Goal: Task Accomplishment & Management: Manage account settings

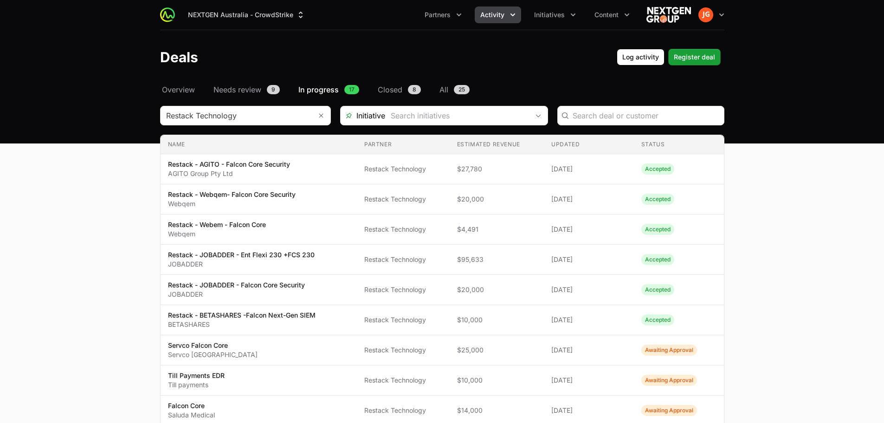
click at [511, 17] on icon "Activity menu" at bounding box center [512, 14] width 9 height 9
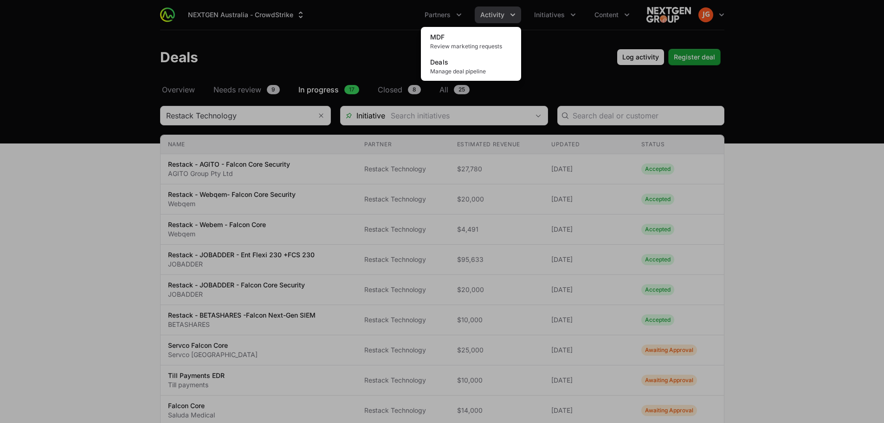
click at [550, 12] on div "Activity menu" at bounding box center [442, 211] width 884 height 423
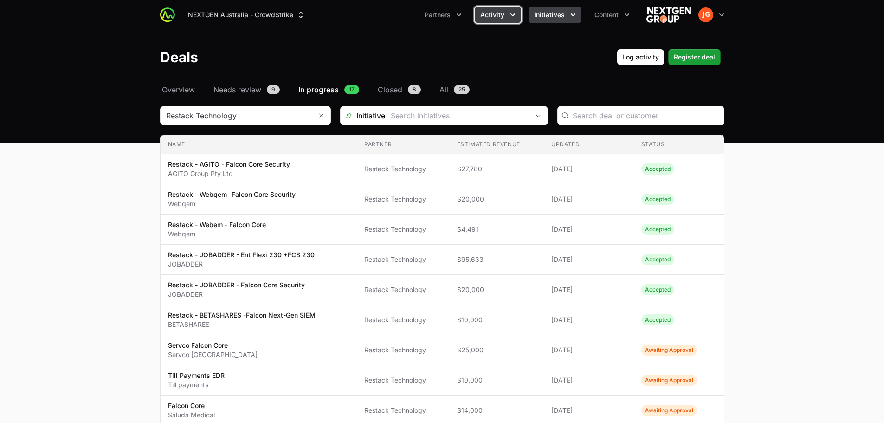
click at [553, 13] on span "Initiatives" at bounding box center [549, 14] width 31 height 9
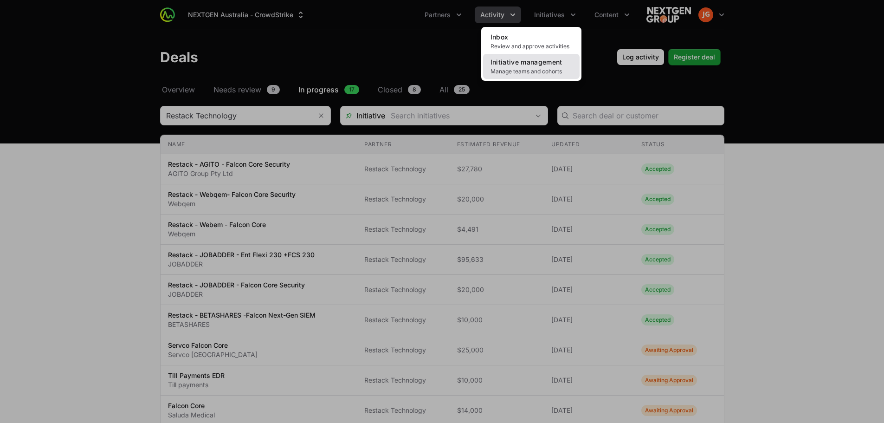
click at [534, 59] on span "Initiative management" at bounding box center [527, 62] width 72 height 8
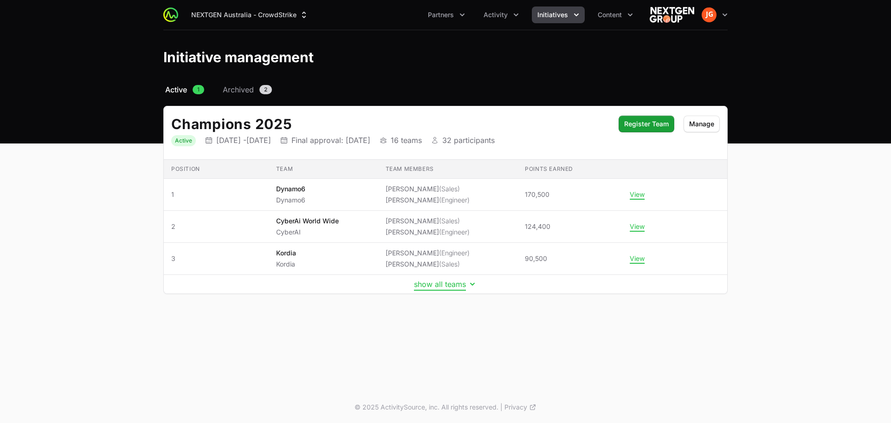
click at [451, 285] on button "show all teams" at bounding box center [445, 283] width 63 height 9
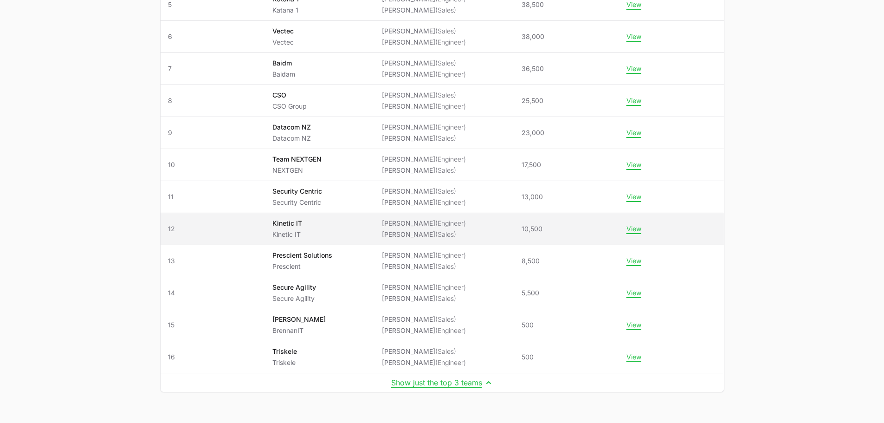
scroll to position [325, 0]
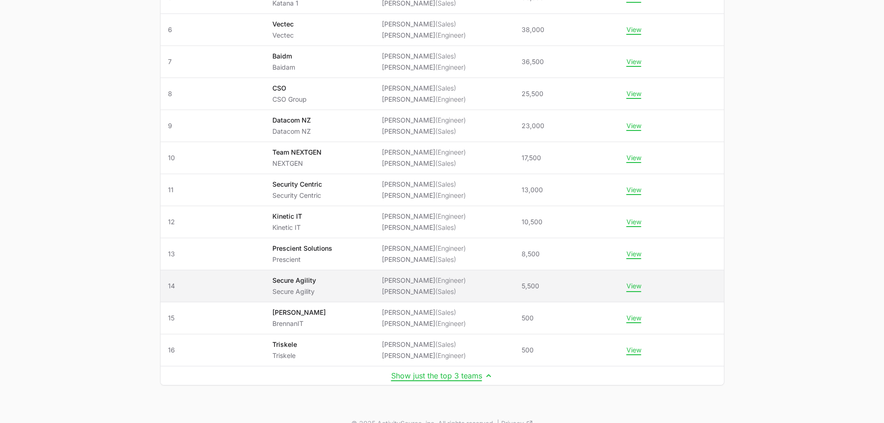
click at [638, 287] on button "View" at bounding box center [634, 286] width 15 height 8
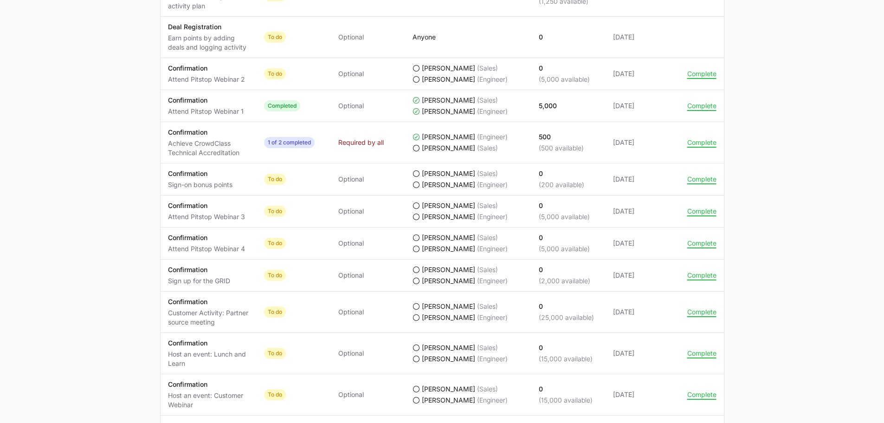
scroll to position [603, 0]
